Goal: Task Accomplishment & Management: Use online tool/utility

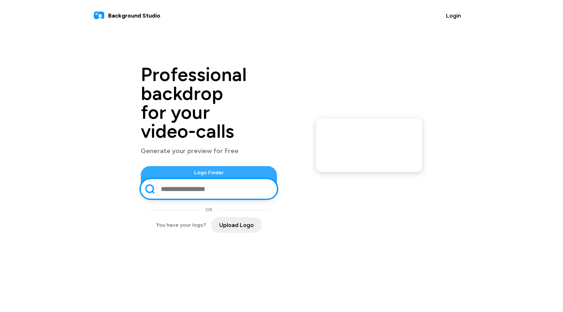
click at [402, 241] on html "Background Studio Login Professional backdrop for your video-calls Generate you…" at bounding box center [281, 120] width 563 height 241
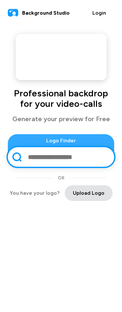
click at [96, 196] on span "Upload Logo" at bounding box center [89, 193] width 32 height 8
click at [95, 194] on button "Upload Logo" at bounding box center [89, 194] width 48 height 16
